Goal: Information Seeking & Learning: Check status

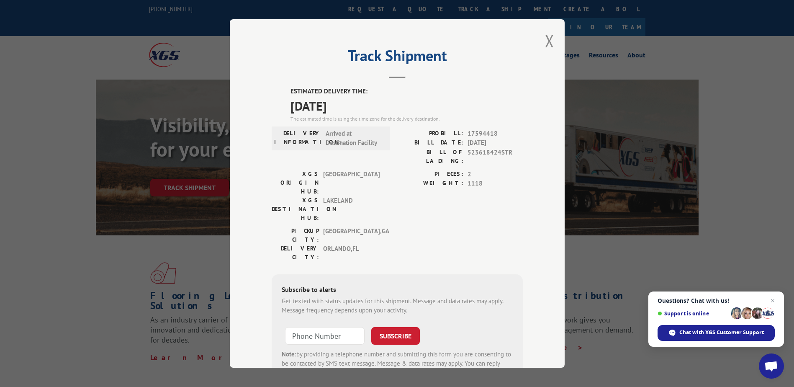
scroll to position [28, 0]
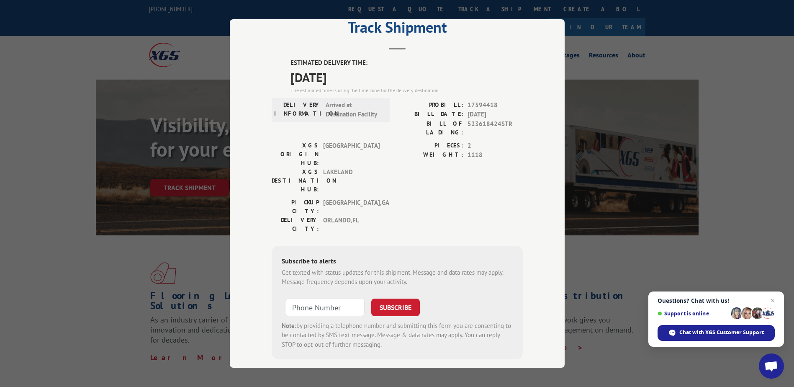
click at [175, 251] on div "Track Shipment ESTIMATED DELIVERY TIME: [DATE] The estimated time is using the …" at bounding box center [397, 193] width 794 height 387
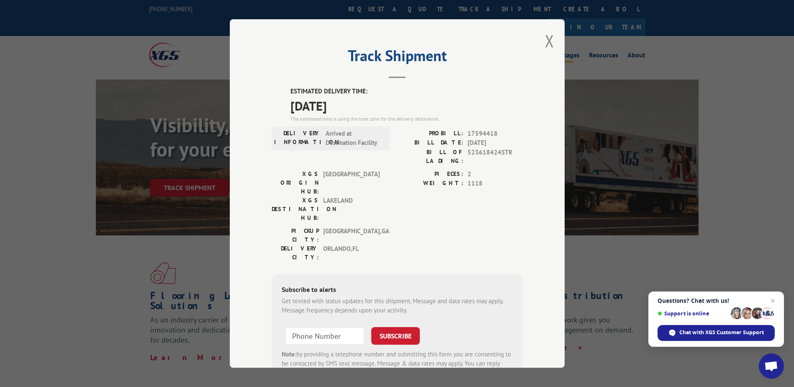
drag, startPoint x: 549, startPoint y: 32, endPoint x: 547, endPoint y: 38, distance: 6.4
click at [549, 33] on button "Close modal" at bounding box center [549, 41] width 9 height 22
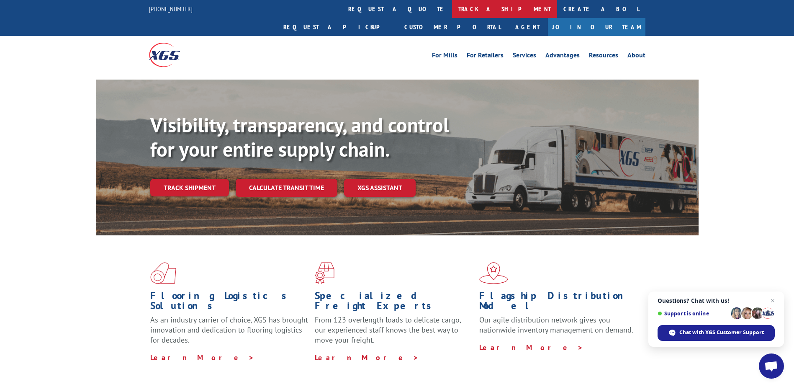
click at [452, 10] on link "track a shipment" at bounding box center [504, 9] width 105 height 18
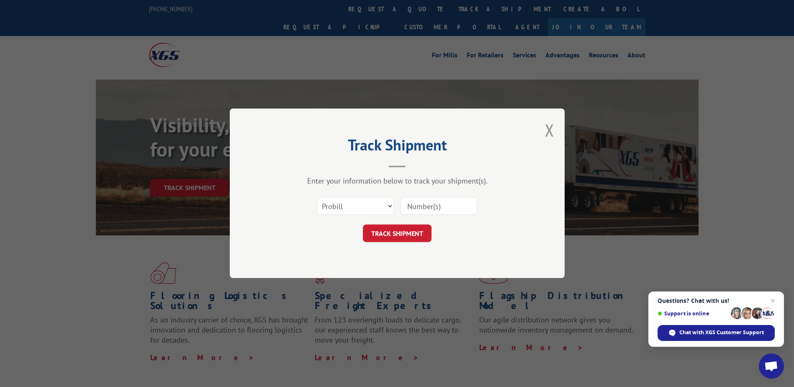
click at [418, 201] on input at bounding box center [438, 207] width 77 height 18
click at [424, 210] on input at bounding box center [438, 207] width 77 height 18
paste input "17590765"
type input "17590765"
click at [416, 232] on button "TRACK SHIPMENT" at bounding box center [397, 234] width 69 height 18
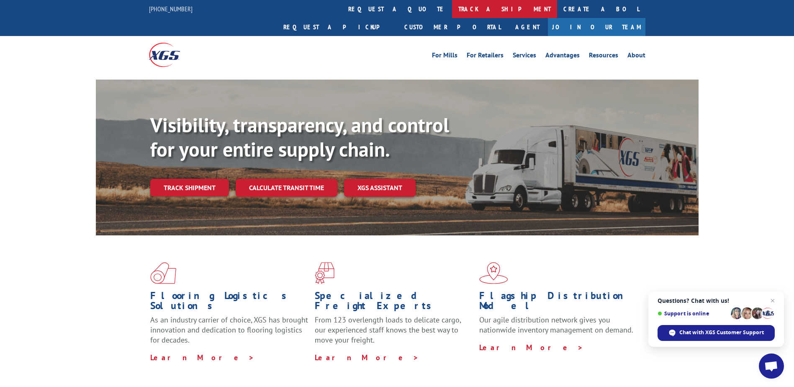
click at [452, 12] on link "track a shipment" at bounding box center [504, 9] width 105 height 18
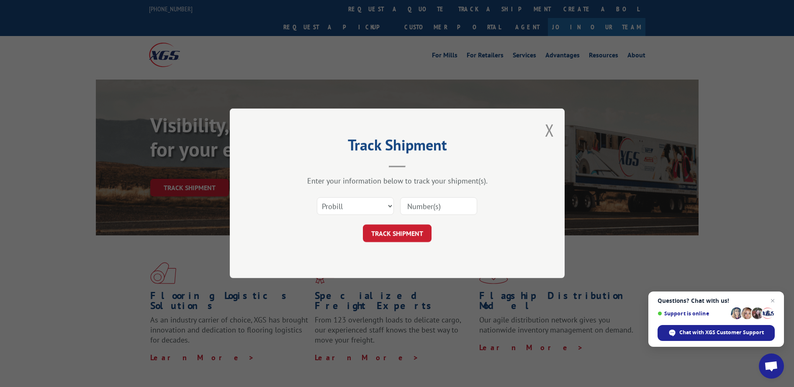
click at [414, 201] on input at bounding box center [438, 207] width 77 height 18
paste input "17590765"
type input "17590765"
click at [402, 234] on button "TRACK SHIPMENT" at bounding box center [397, 234] width 69 height 18
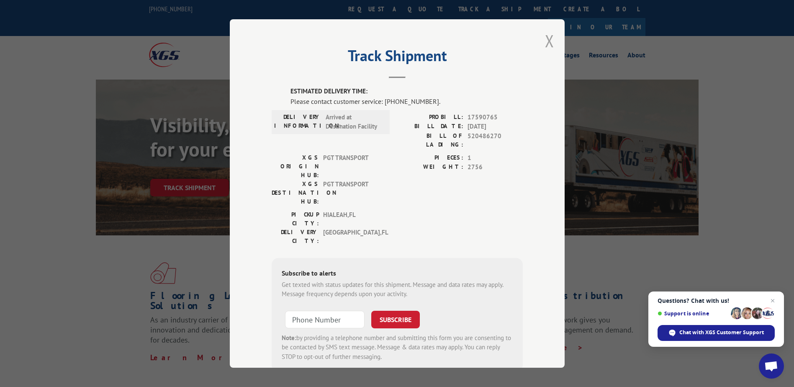
click at [545, 37] on button "Close modal" at bounding box center [549, 41] width 9 height 22
